Goal: Task Accomplishment & Management: Manage account settings

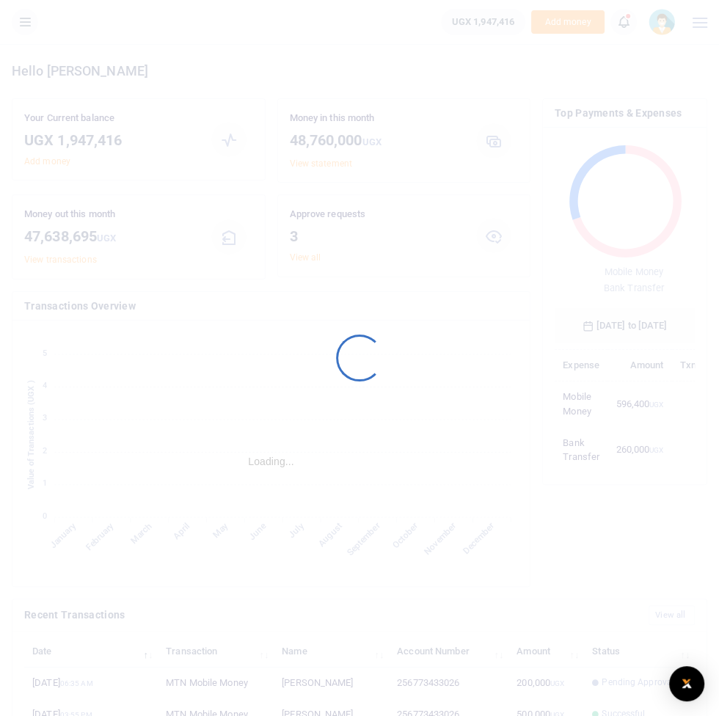
scroll to position [1, 0]
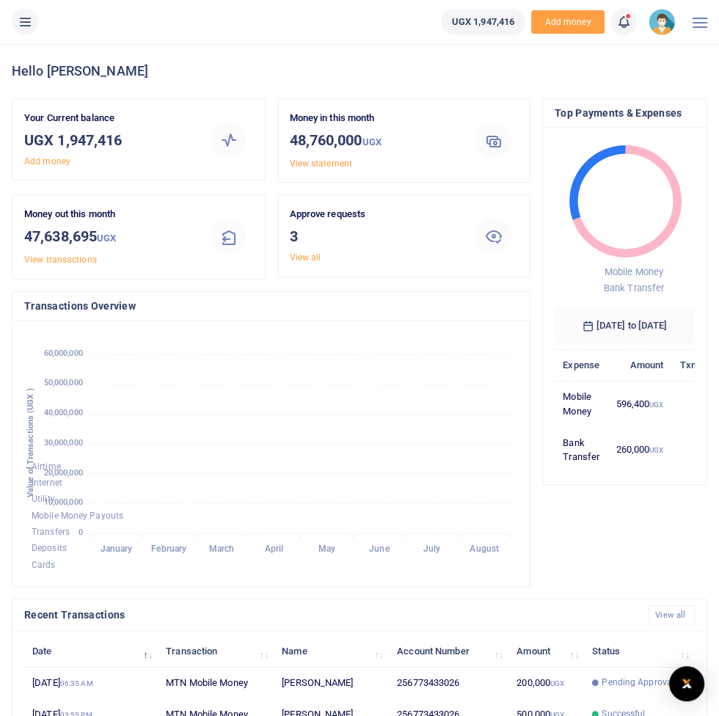
click at [23, 18] on icon at bounding box center [25, 22] width 15 height 16
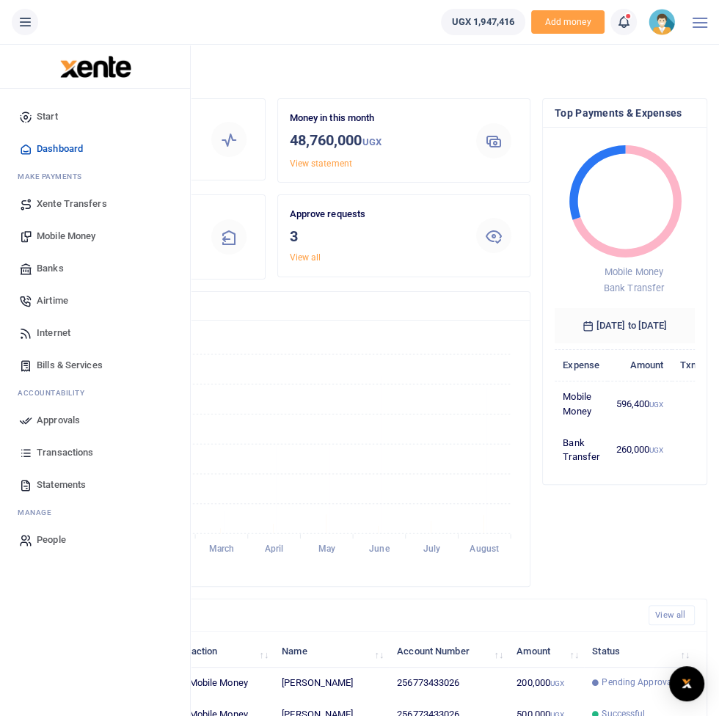
click at [76, 333] on link "Internet" at bounding box center [95, 333] width 167 height 32
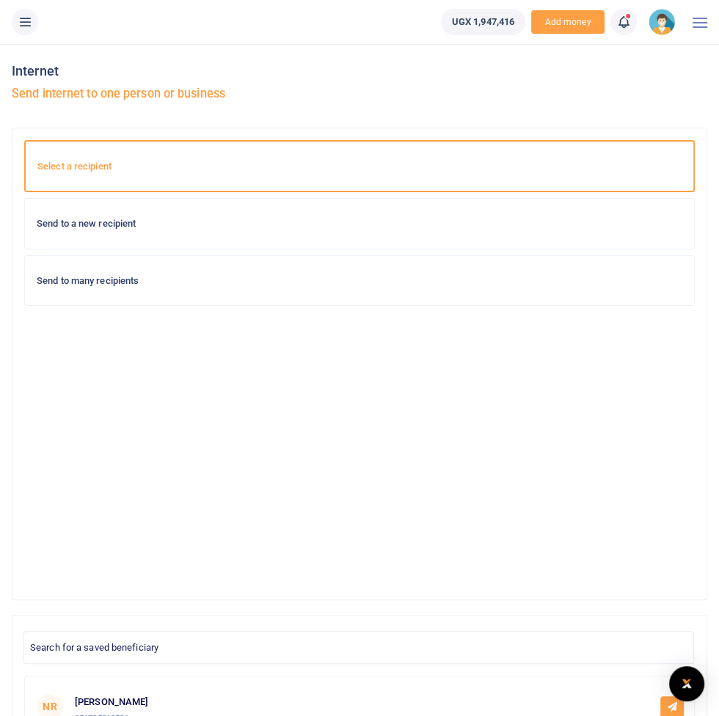
click at [37, 30] on li at bounding box center [25, 22] width 38 height 26
click at [26, 22] on icon at bounding box center [25, 22] width 15 height 16
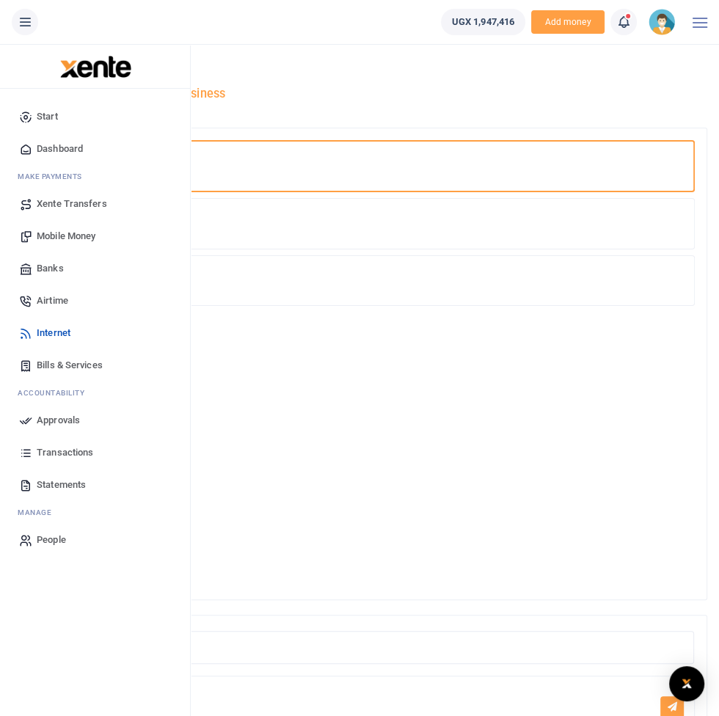
click at [88, 420] on link "Approvals" at bounding box center [95, 420] width 167 height 32
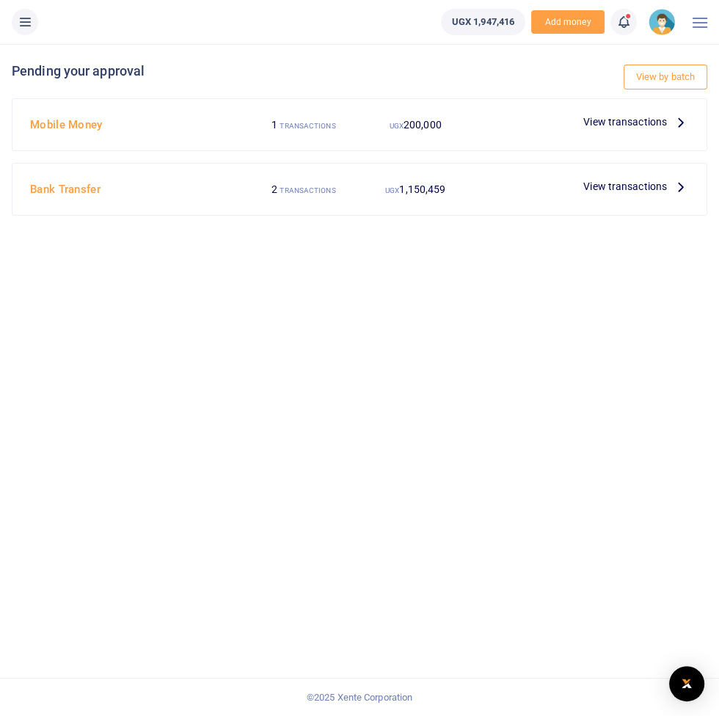
click at [659, 123] on span "View transactions" at bounding box center [626, 122] width 84 height 16
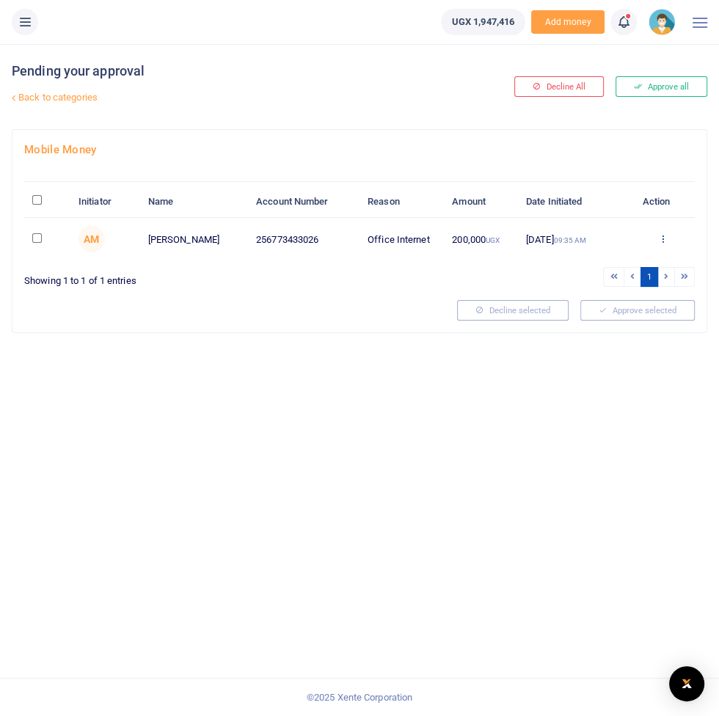
click at [664, 243] on icon at bounding box center [663, 238] width 10 height 10
click at [688, 80] on button "Approve all" at bounding box center [662, 86] width 92 height 21
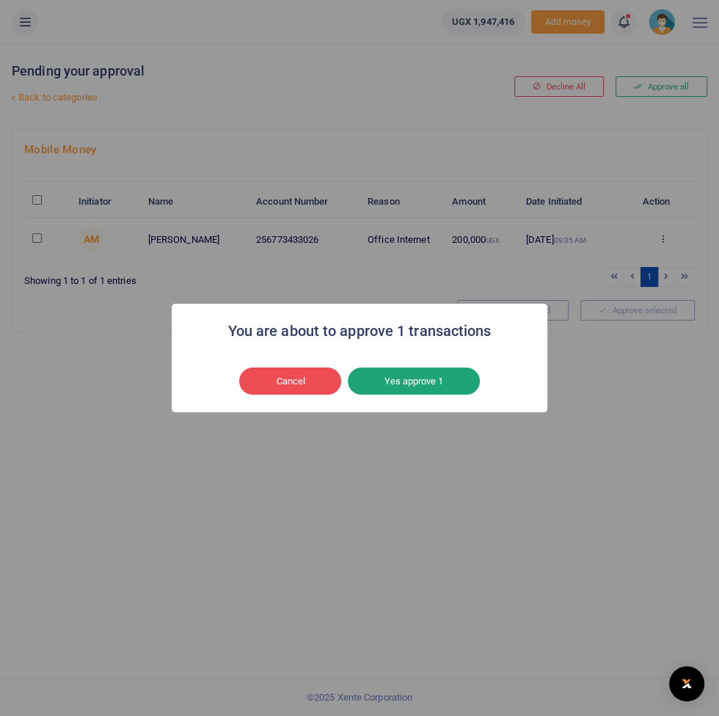
click at [441, 387] on button "Yes approve 1" at bounding box center [414, 382] width 132 height 28
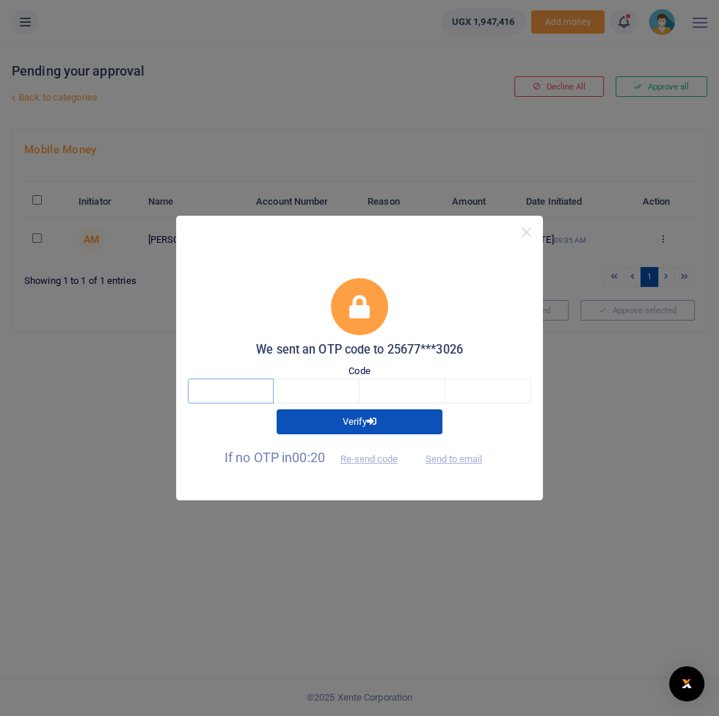
click at [249, 386] on input "text" at bounding box center [231, 391] width 86 height 25
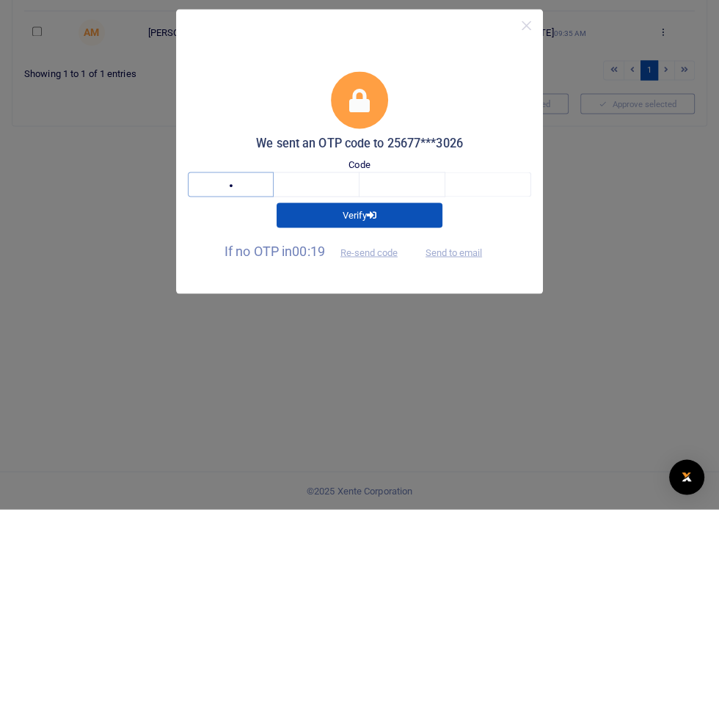
type input "5"
type input "2"
type input "9"
